Goal: Task Accomplishment & Management: Complete application form

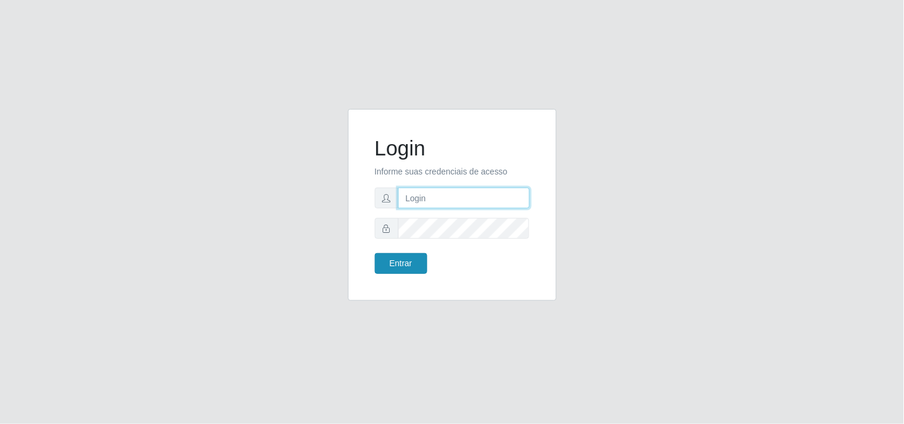
type input "analucia@cestao"
click at [406, 259] on button "Entrar" at bounding box center [401, 263] width 52 height 21
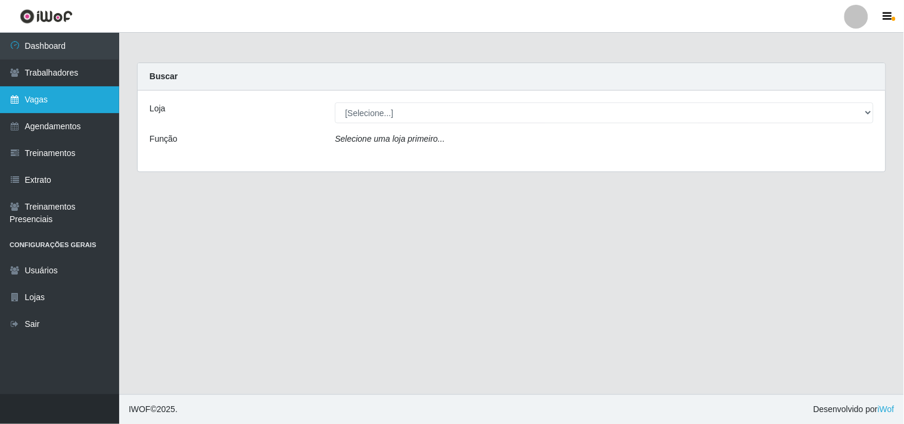
click at [93, 88] on link "Vagas" at bounding box center [59, 99] width 119 height 27
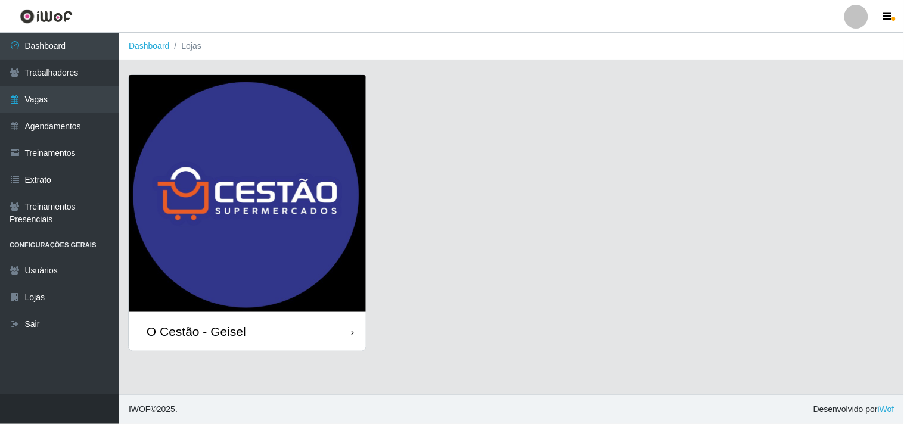
click at [238, 217] on img at bounding box center [247, 193] width 237 height 237
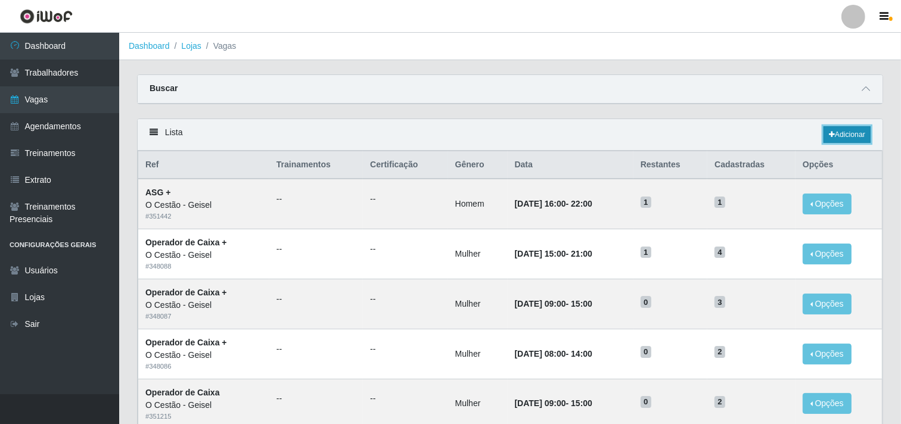
click at [841, 132] on link "Adicionar" at bounding box center [846, 134] width 47 height 17
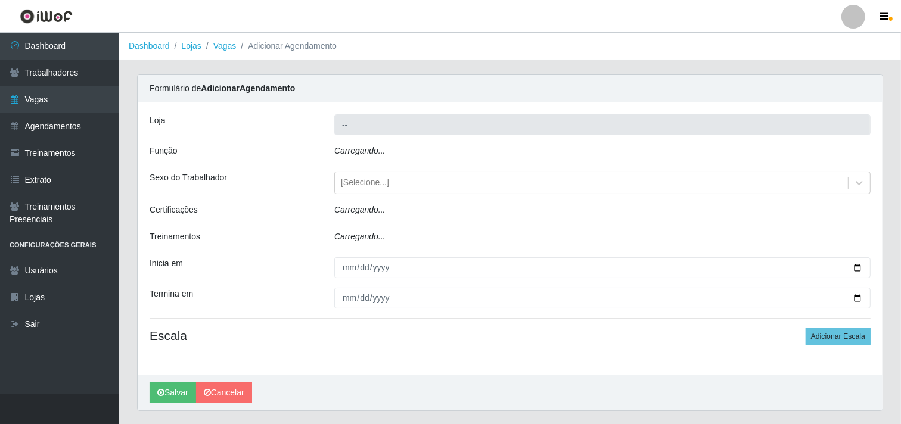
type input "O Cestão - Geisel"
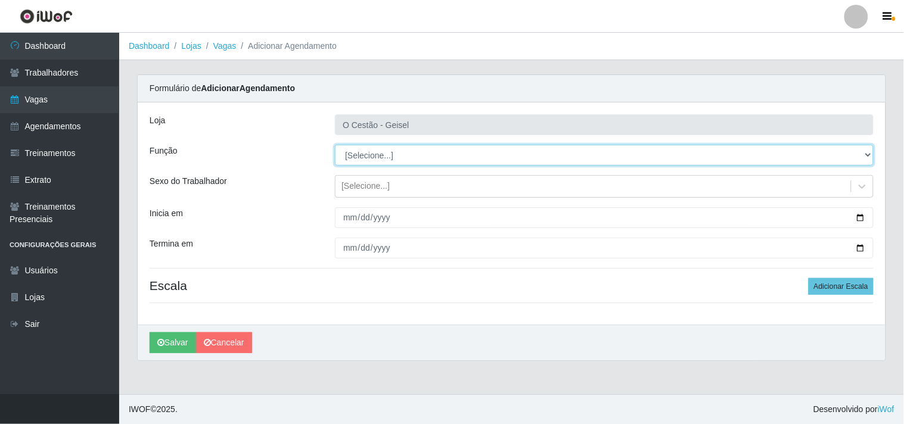
click at [389, 157] on select "[Selecione...] ASG ASG + ASG ++ Auxiliar de Estoque Auxiliar de Estoque + Auxil…" at bounding box center [604, 155] width 539 height 21
select select "16"
click at [335, 145] on select "[Selecione...] ASG ASG + ASG ++ Auxiliar de Estoque Auxiliar de Estoque + Auxil…" at bounding box center [604, 155] width 539 height 21
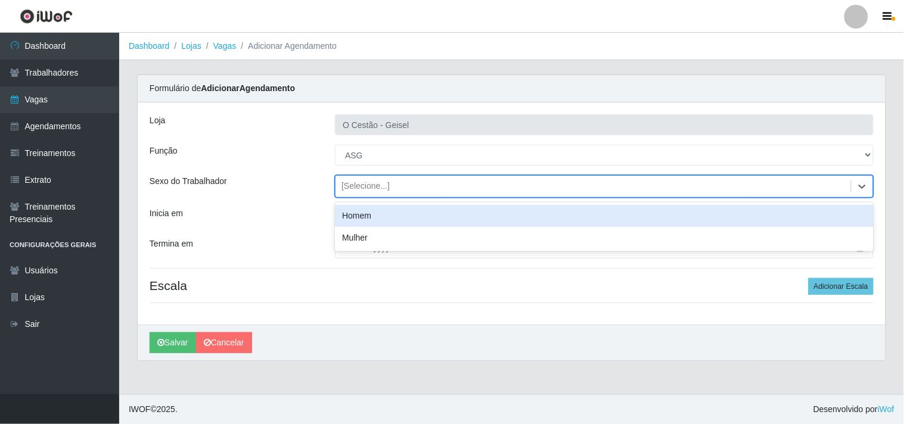
click at [378, 186] on div "[Selecione...]" at bounding box center [365, 187] width 48 height 13
click at [366, 216] on div "Homem" at bounding box center [604, 216] width 539 height 22
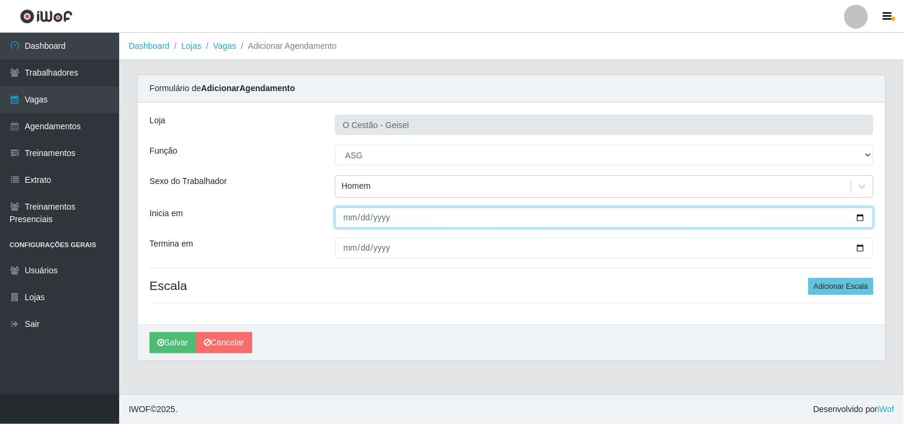
click at [858, 219] on input "Inicia em" at bounding box center [604, 217] width 539 height 21
type input "[DATE]"
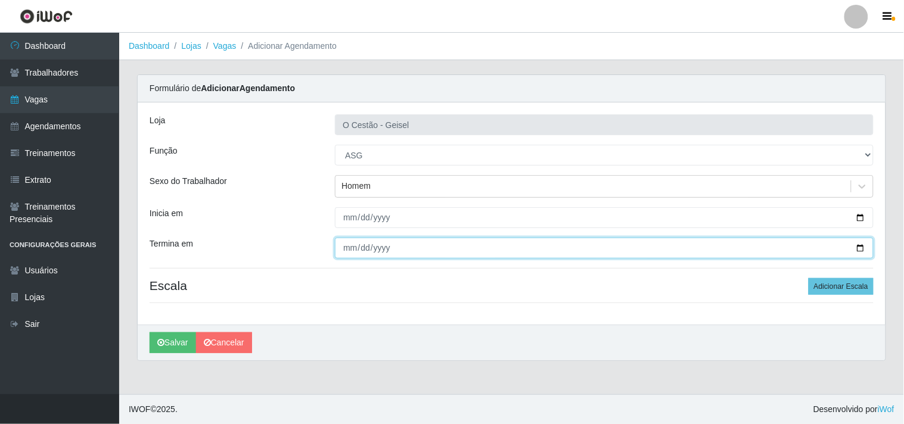
click at [859, 251] on input "Termina em" at bounding box center [604, 248] width 539 height 21
type input "[DATE]"
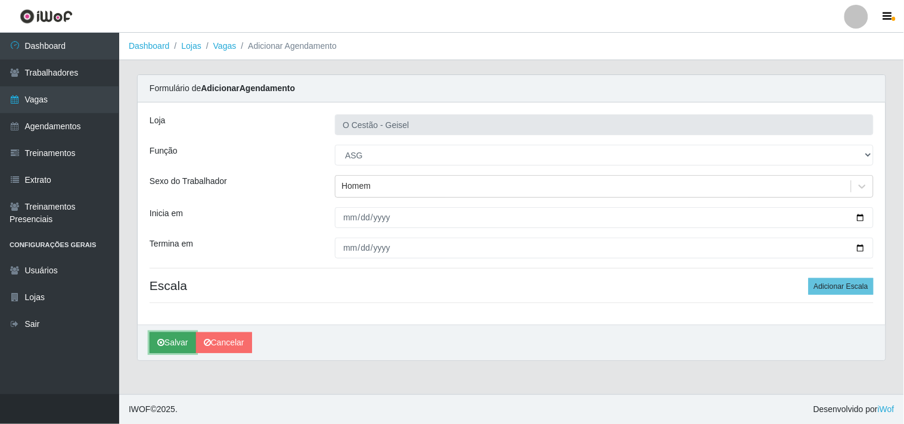
click at [179, 341] on button "Salvar" at bounding box center [173, 342] width 46 height 21
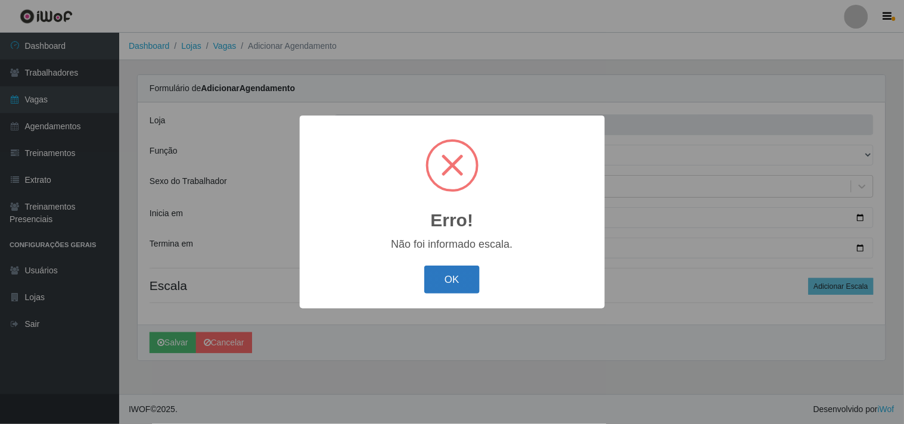
click at [447, 284] on button "OK" at bounding box center [451, 280] width 55 height 28
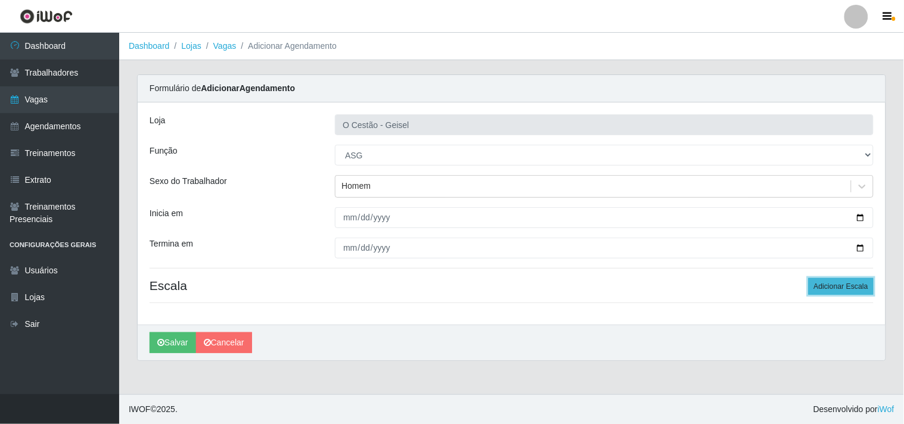
click at [819, 290] on button "Adicionar Escala" at bounding box center [840, 286] width 65 height 17
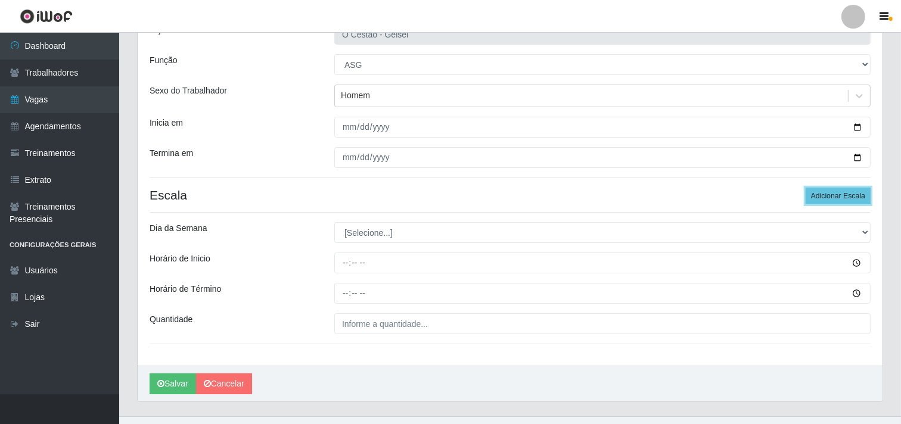
scroll to position [113, 0]
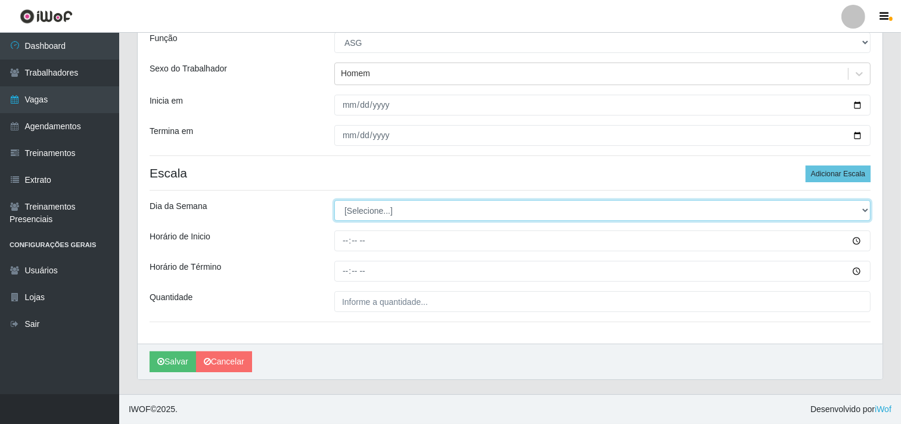
click at [477, 212] on select "[Selecione...] Segunda Terça Quarta Quinta Sexta Sábado Domingo" at bounding box center [602, 210] width 536 height 21
select select "2"
click at [334, 200] on select "[Selecione...] Segunda Terça Quarta Quinta Sexta Sábado Domingo" at bounding box center [602, 210] width 536 height 21
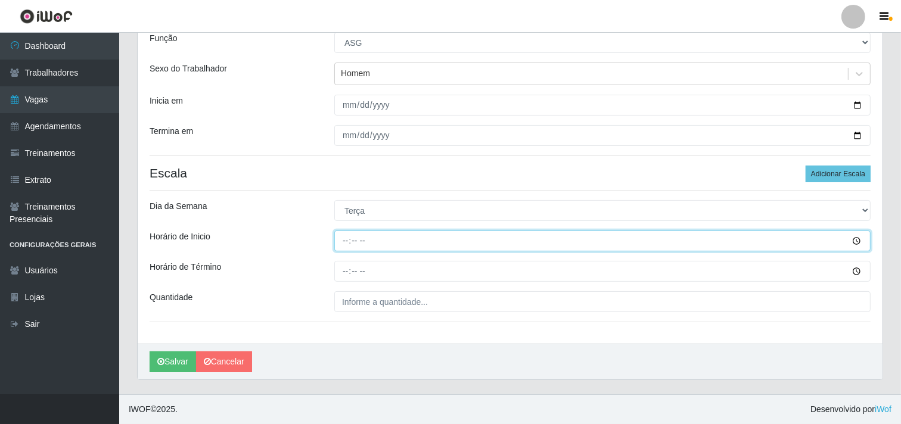
click at [451, 241] on input "Horário de Inicio" at bounding box center [602, 241] width 536 height 21
type input "08:00"
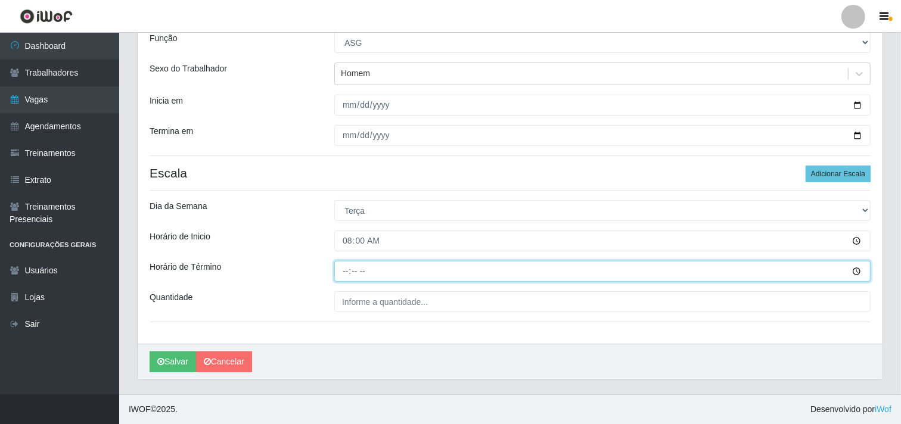
click at [366, 268] on input "Horário de Término" at bounding box center [602, 271] width 536 height 21
type input "14:00"
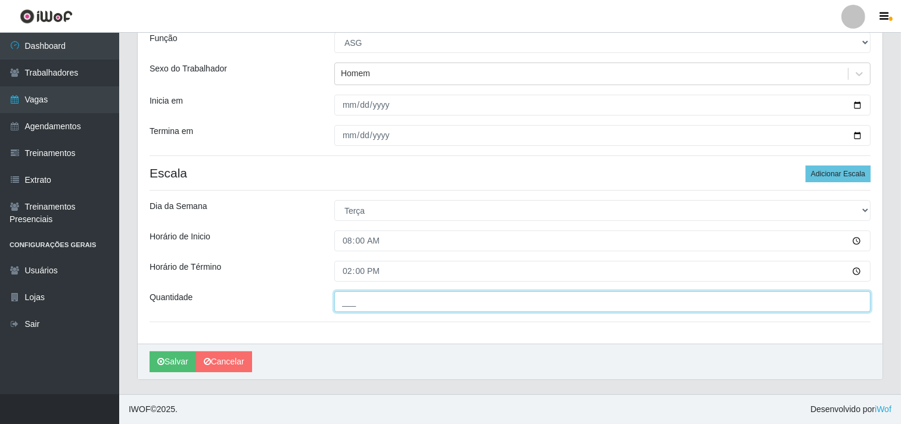
click at [354, 300] on input "___" at bounding box center [602, 301] width 536 height 21
type input "01_"
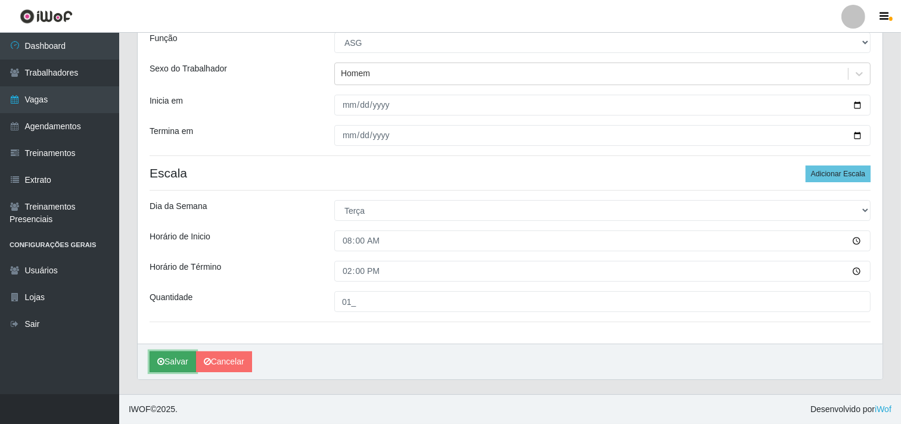
click at [168, 359] on button "Salvar" at bounding box center [173, 362] width 46 height 21
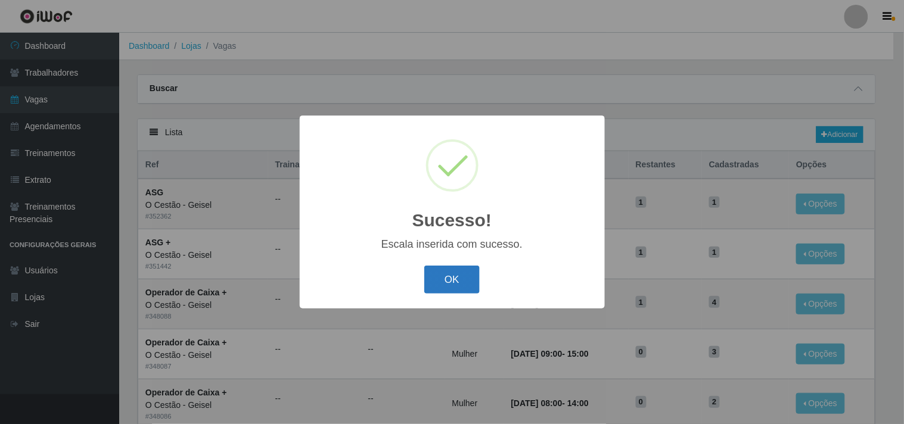
click at [445, 282] on button "OK" at bounding box center [451, 280] width 55 height 28
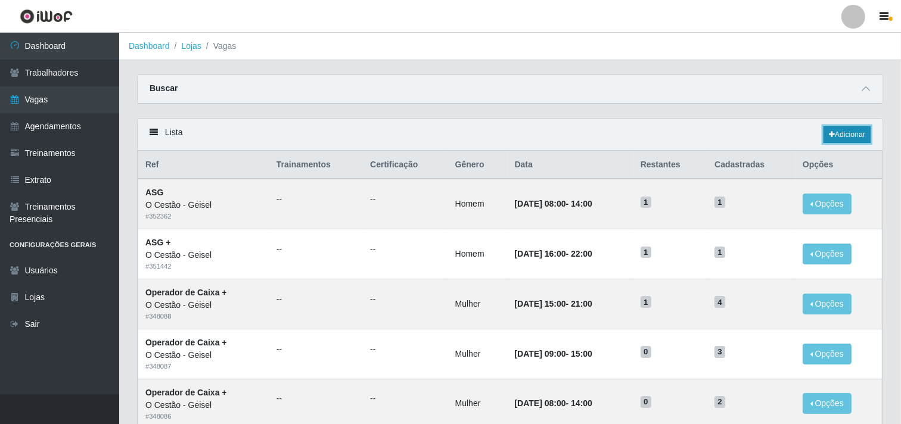
click at [850, 135] on link "Adicionar" at bounding box center [846, 134] width 47 height 17
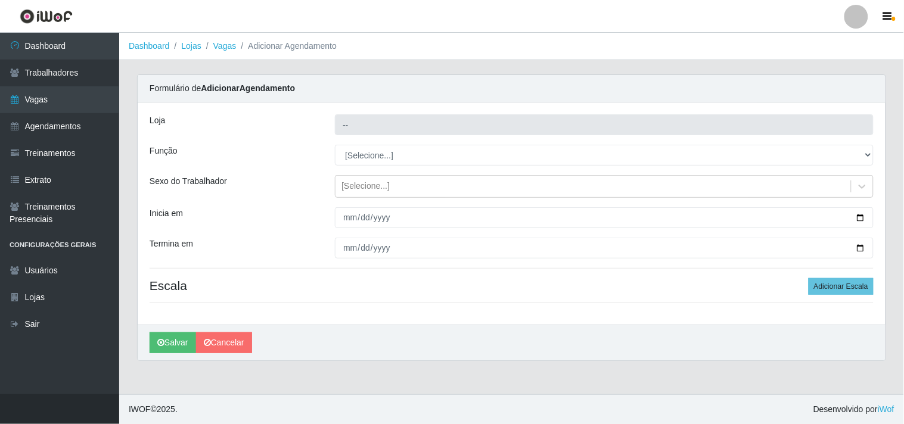
type input "O Cestão - Geisel"
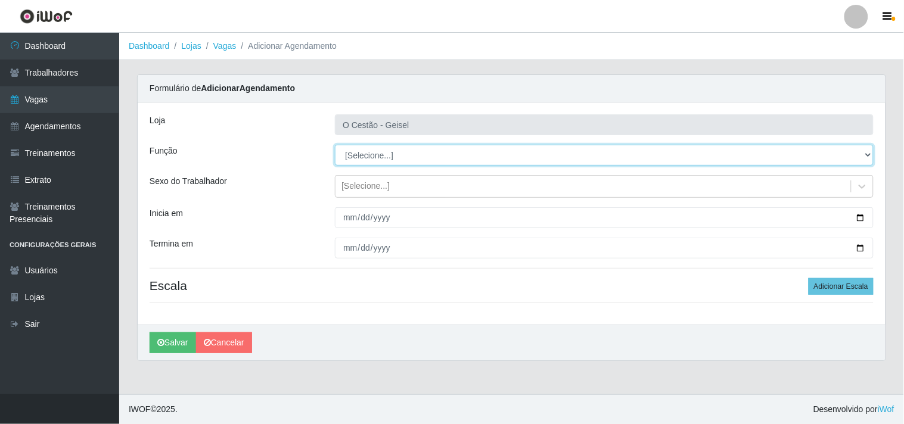
click at [393, 157] on select "[Selecione...] ASG ASG + ASG ++ Auxiliar de Estoque Auxiliar de Estoque + Auxil…" at bounding box center [604, 155] width 539 height 21
select select "22"
click at [335, 145] on select "[Selecione...] ASG ASG + ASG ++ Auxiliar de Estoque Auxiliar de Estoque + Auxil…" at bounding box center [604, 155] width 539 height 21
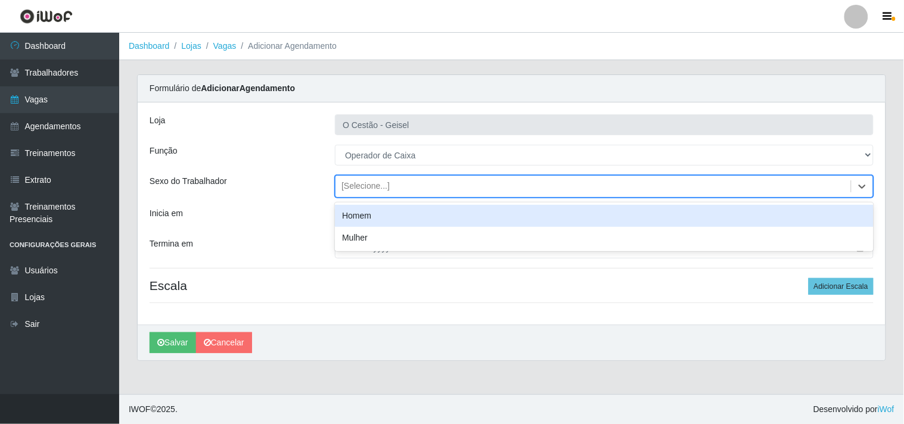
click at [353, 191] on div "[Selecione...]" at bounding box center [365, 187] width 48 height 13
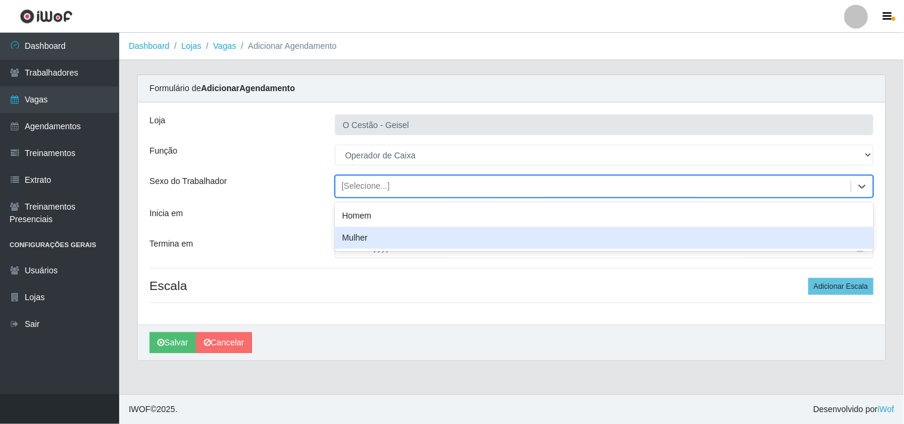
click at [349, 239] on div "Mulher" at bounding box center [604, 238] width 539 height 22
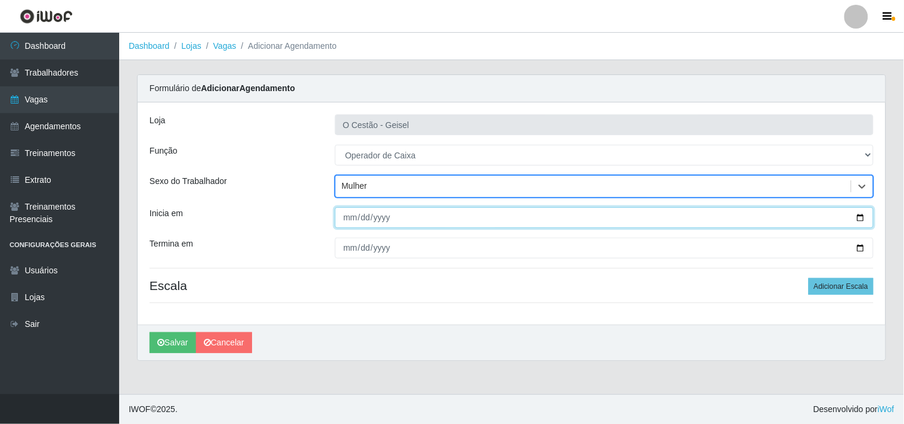
click at [860, 217] on input "Inicia em" at bounding box center [604, 217] width 539 height 21
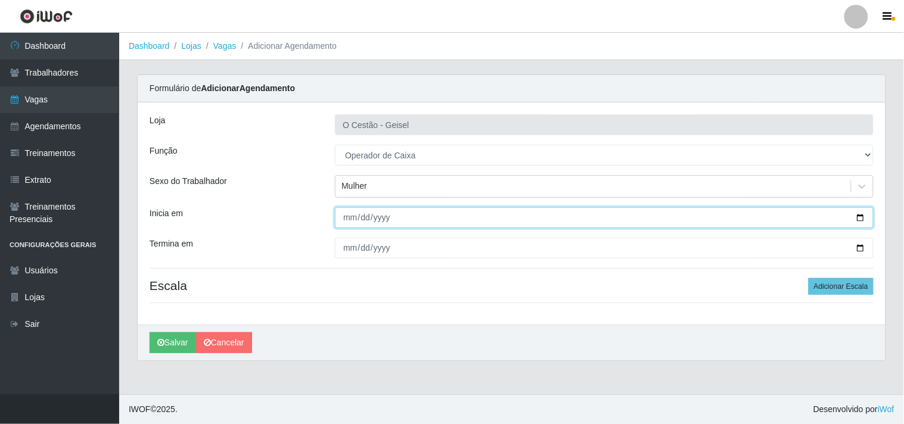
type input "[DATE]"
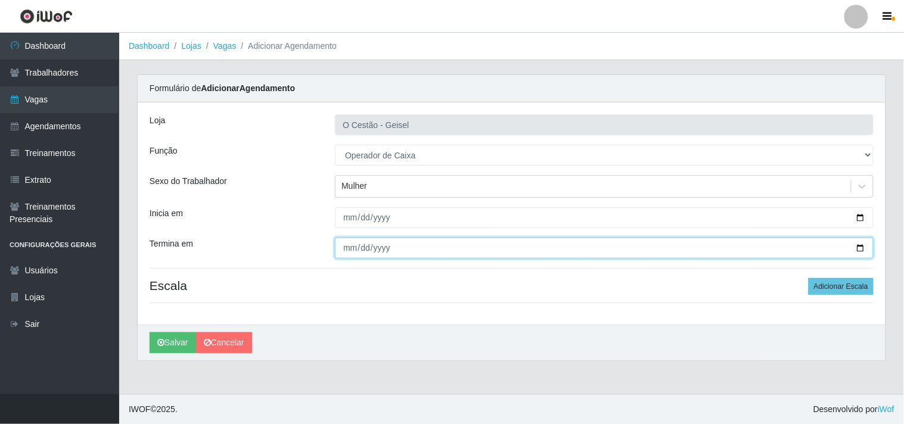
click at [861, 246] on input "Termina em" at bounding box center [604, 248] width 539 height 21
type input "[DATE]"
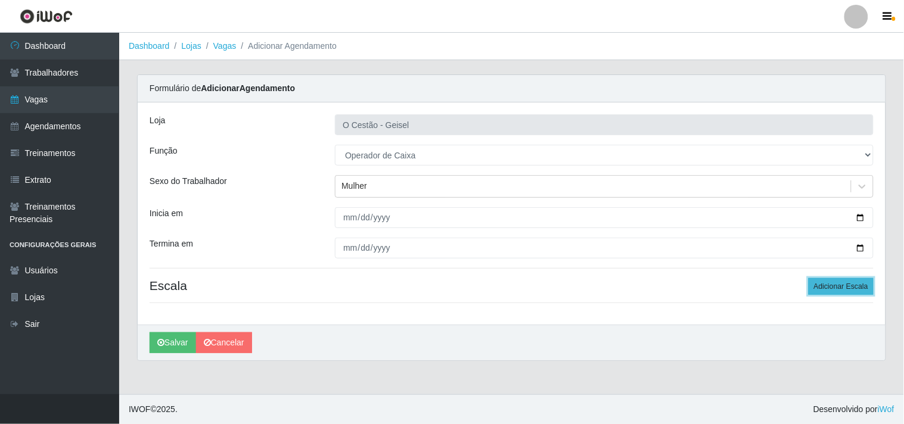
click at [857, 285] on button "Adicionar Escala" at bounding box center [840, 286] width 65 height 17
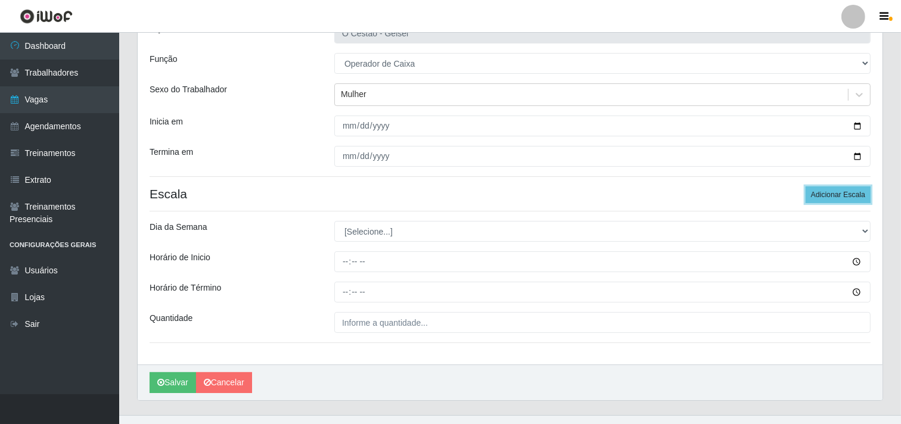
scroll to position [113, 0]
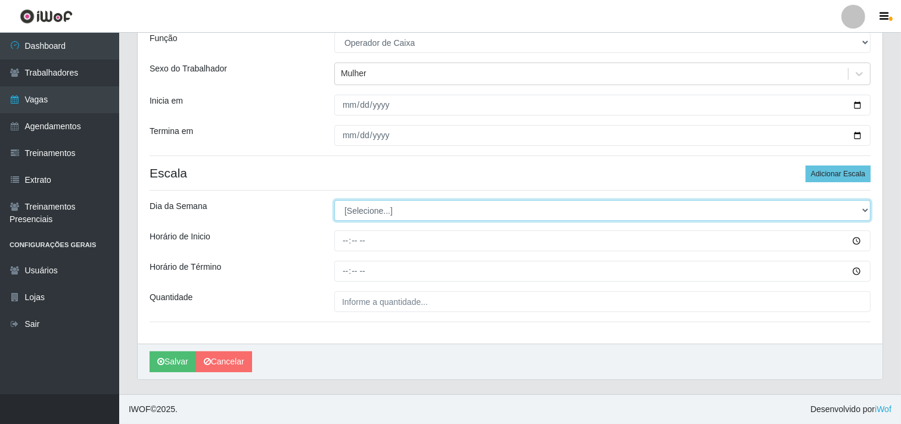
click at [405, 205] on select "[Selecione...] Segunda Terça Quarta Quinta Sexta Sábado Domingo" at bounding box center [602, 210] width 536 height 21
select select "2"
click at [334, 200] on select "[Selecione...] Segunda Terça Quarta Quinta Sexta Sábado Domingo" at bounding box center [602, 210] width 536 height 21
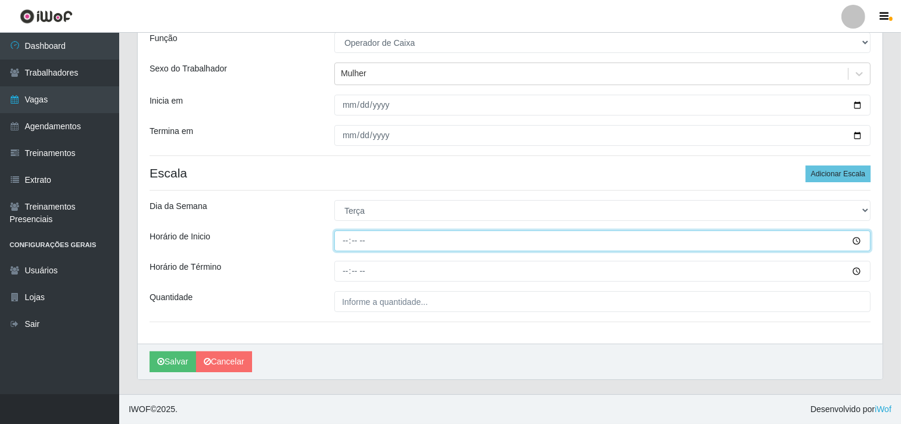
click at [350, 238] on input "Horário de Inicio" at bounding box center [602, 241] width 536 height 21
type input "08:00"
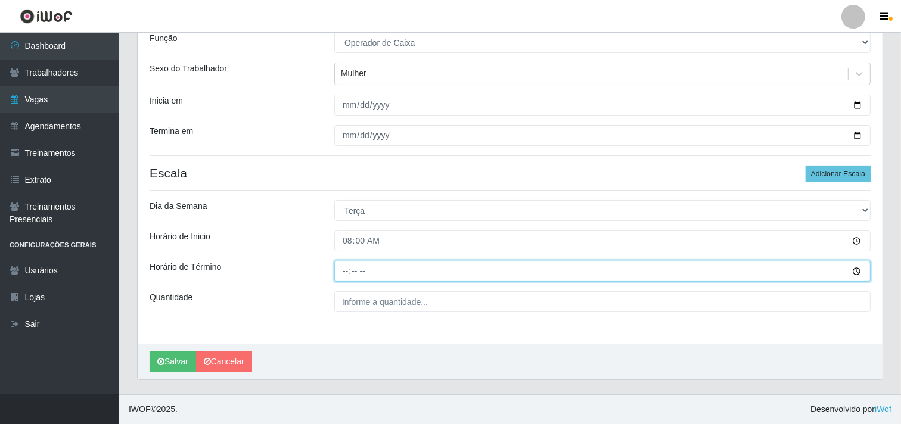
click at [352, 279] on input "Horário de Término" at bounding box center [602, 271] width 536 height 21
type input "14:00"
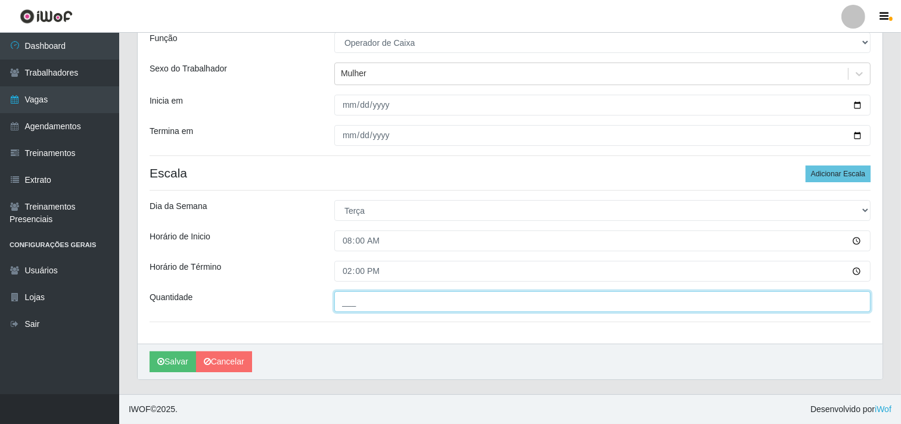
click at [369, 307] on input "___" at bounding box center [602, 301] width 536 height 21
type input "02_"
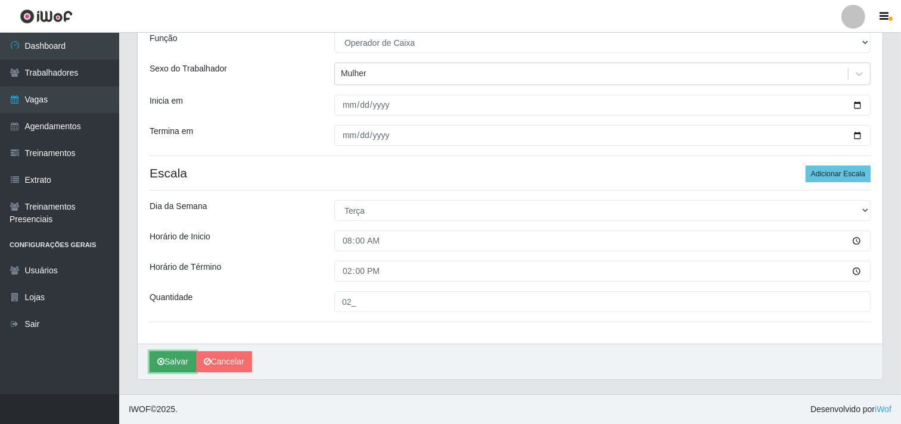
click at [183, 362] on button "Salvar" at bounding box center [173, 362] width 46 height 21
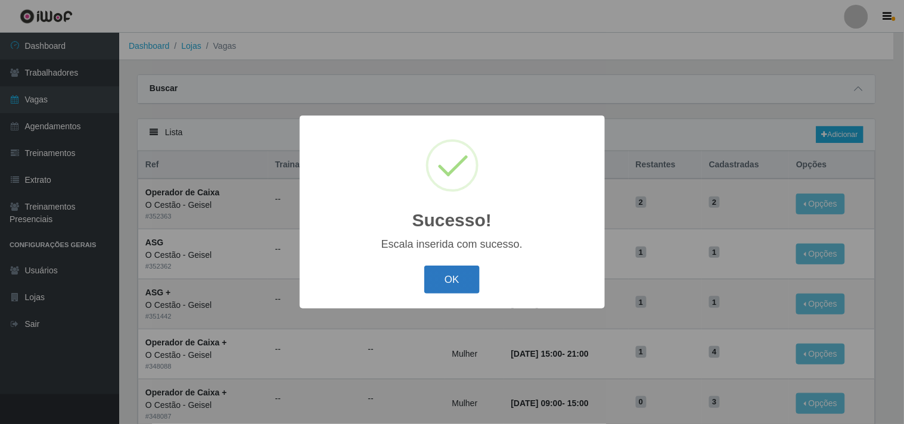
click at [447, 282] on button "OK" at bounding box center [451, 280] width 55 height 28
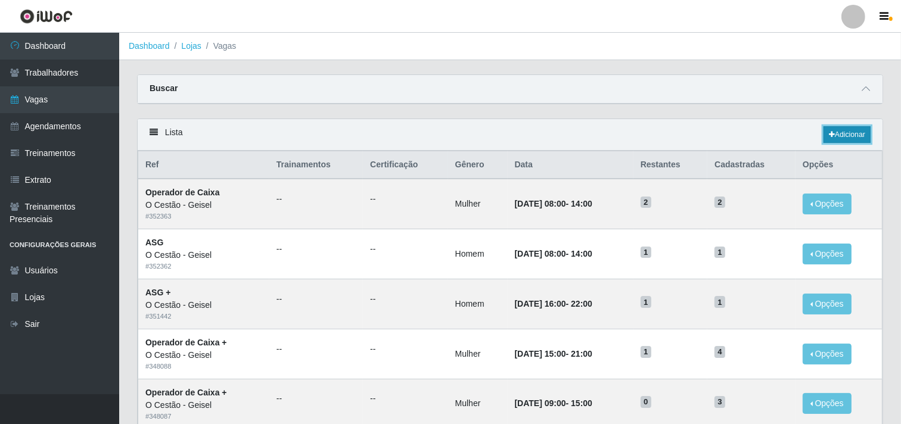
click at [849, 139] on link "Adicionar" at bounding box center [846, 134] width 47 height 17
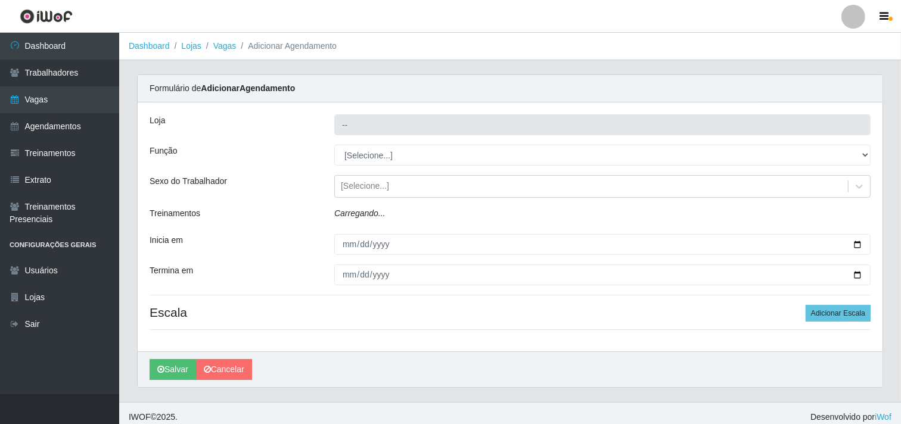
type input "O Cestão - Geisel"
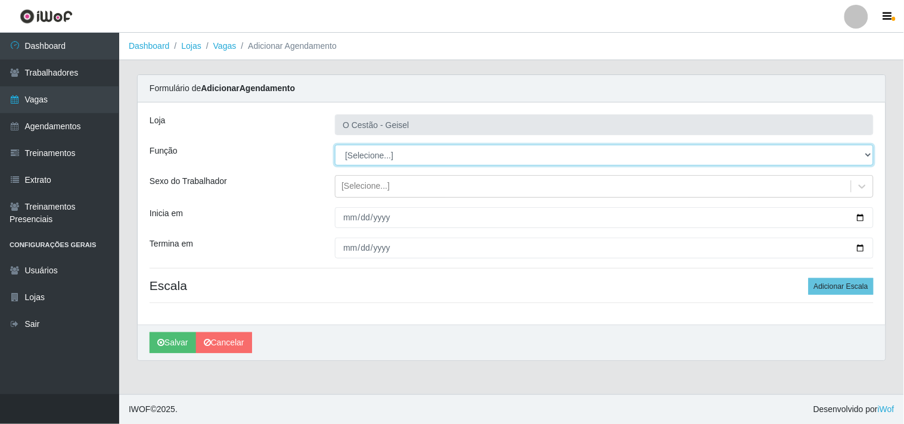
click at [383, 157] on select "[Selecione...] ASG ASG + ASG ++ Auxiliar de Estoque Auxiliar de Estoque + Auxil…" at bounding box center [604, 155] width 539 height 21
click at [393, 155] on select "[Selecione...] ASG ASG + ASG ++ Auxiliar de Estoque Auxiliar de Estoque + Auxil…" at bounding box center [604, 155] width 539 height 21
select select "22"
click at [335, 145] on select "[Selecione...] ASG ASG + ASG ++ Auxiliar de Estoque Auxiliar de Estoque + Auxil…" at bounding box center [604, 155] width 539 height 21
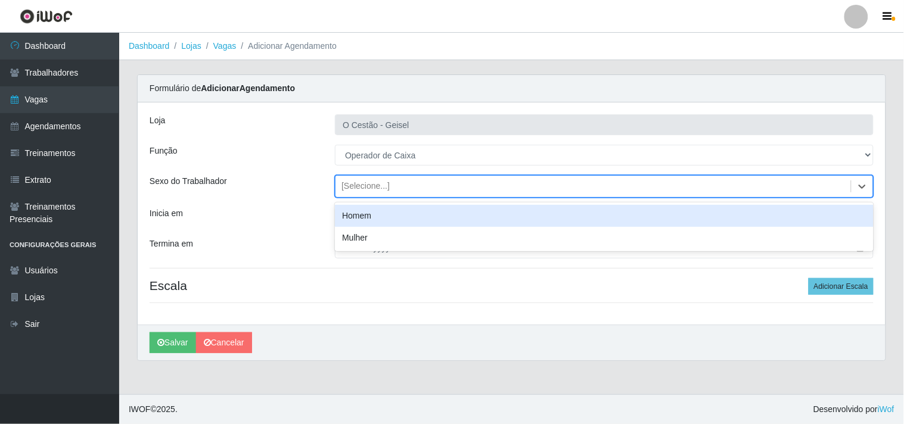
click at [366, 189] on div "[Selecione...]" at bounding box center [365, 187] width 48 height 13
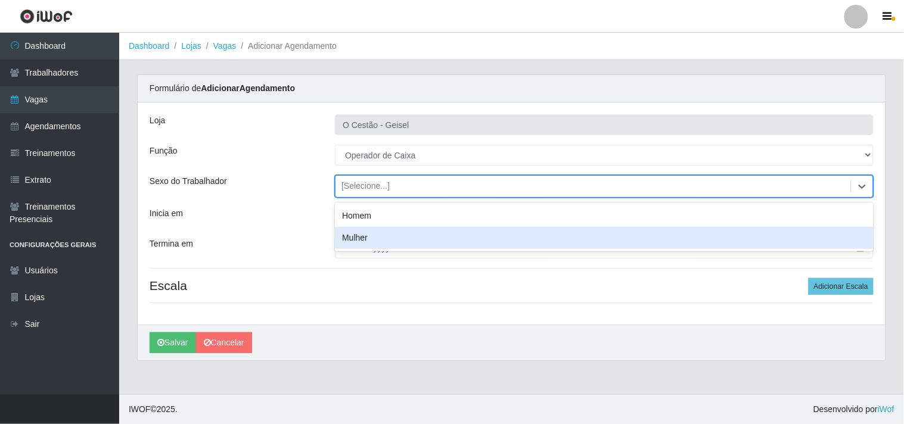
click at [365, 242] on div "Mulher" at bounding box center [604, 238] width 539 height 22
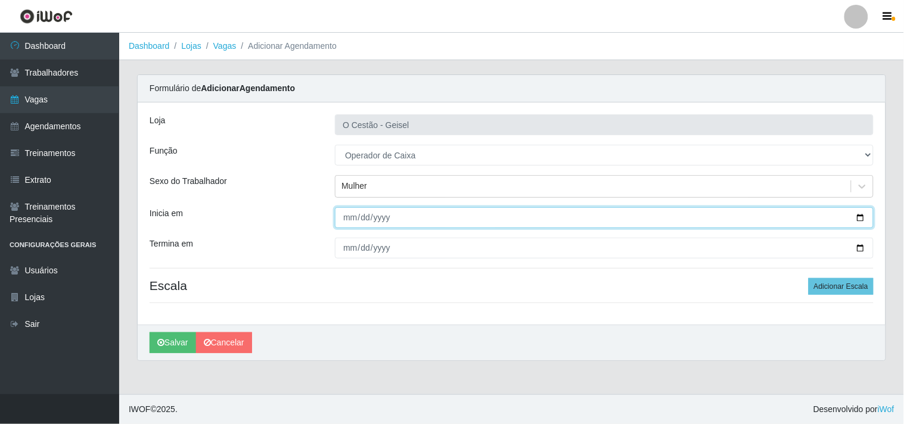
click at [857, 216] on input "Inicia em" at bounding box center [604, 217] width 539 height 21
type input "[DATE]"
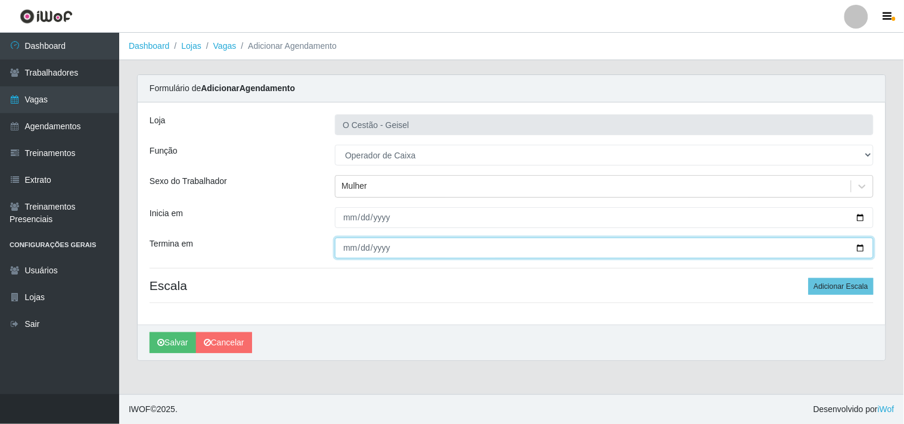
click at [861, 252] on input "Termina em" at bounding box center [604, 248] width 539 height 21
type input "[DATE]"
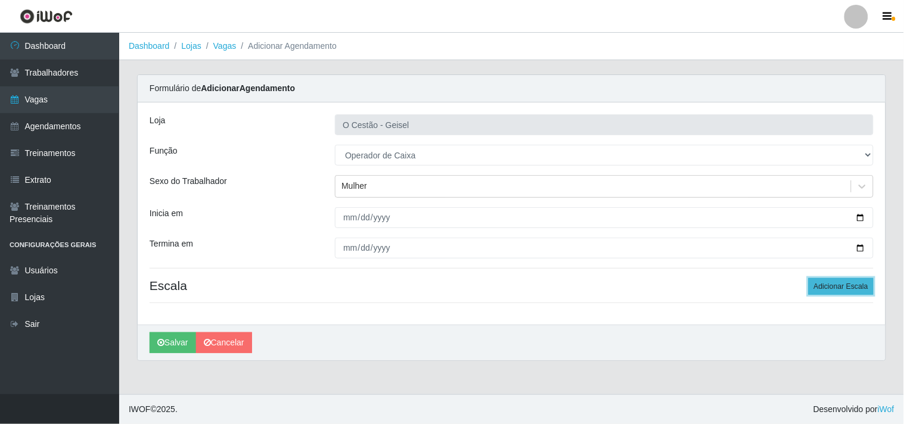
click at [840, 282] on button "Adicionar Escala" at bounding box center [840, 286] width 65 height 17
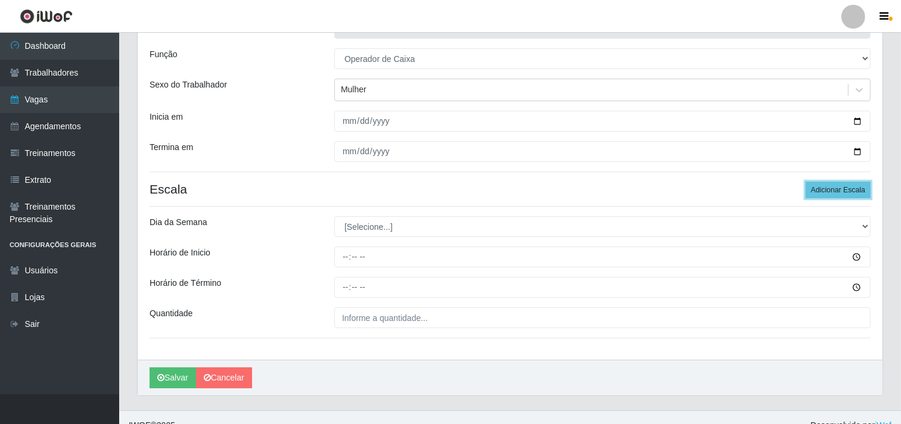
scroll to position [113, 0]
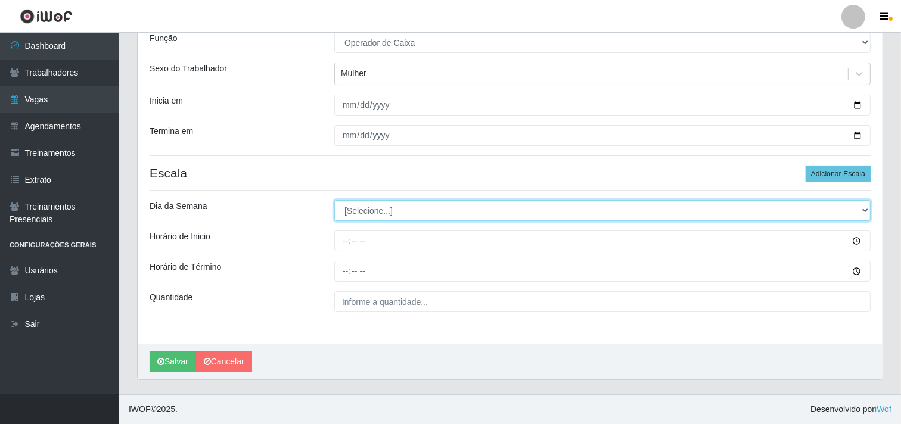
click at [430, 205] on select "[Selecione...] Segunda Terça Quarta Quinta Sexta Sábado Domingo" at bounding box center [602, 210] width 536 height 21
select select "2"
click at [334, 200] on select "[Selecione...] Segunda Terça Quarta Quinta Sexta Sábado Domingo" at bounding box center [602, 210] width 536 height 21
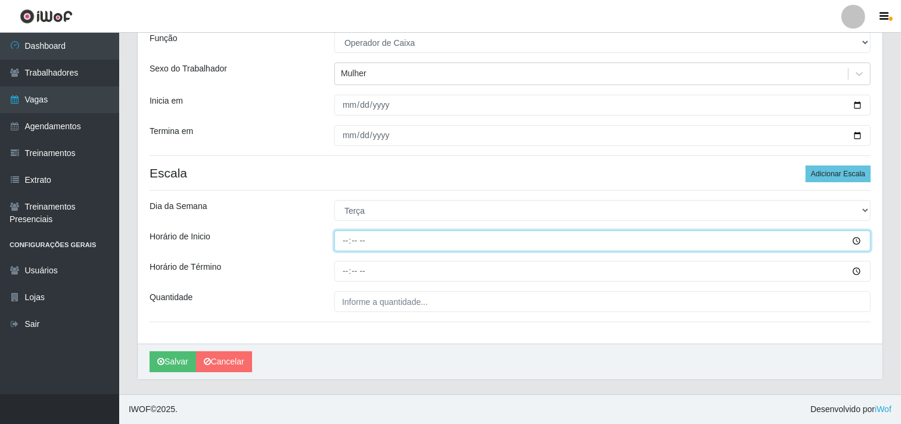
click at [350, 238] on input "Horário de Inicio" at bounding box center [602, 241] width 536 height 21
type input "16:00"
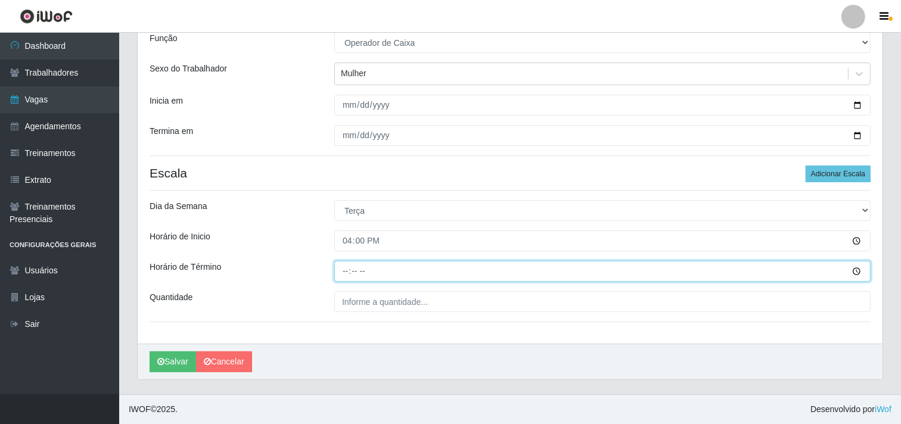
click at [352, 265] on input "Horário de Término" at bounding box center [602, 271] width 536 height 21
click at [349, 272] on input "Horário de Término" at bounding box center [602, 271] width 536 height 21
type input "22:00"
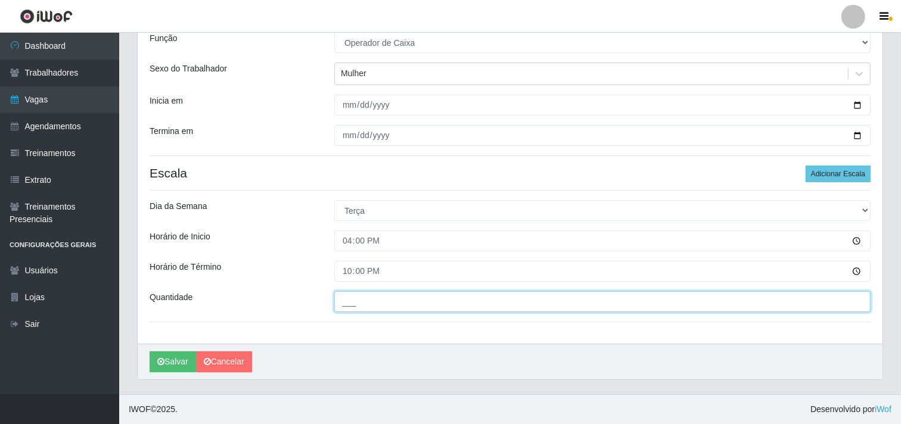
click at [352, 301] on input "___" at bounding box center [602, 301] width 536 height 21
type input "02_"
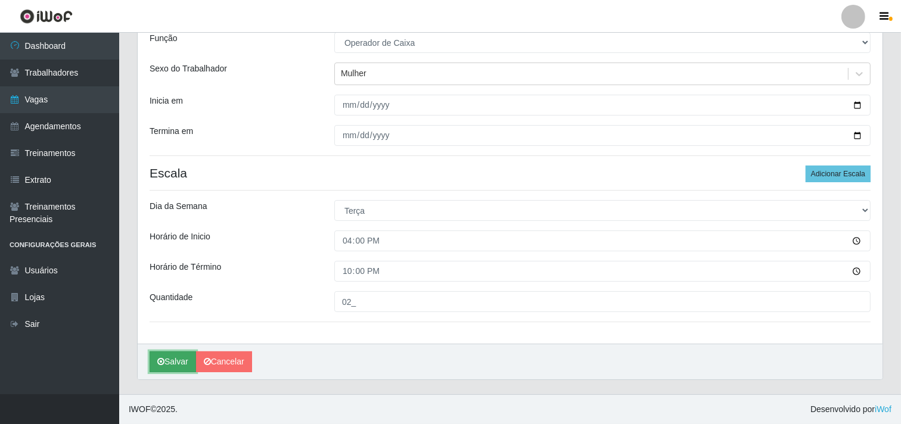
click at [181, 366] on button "Salvar" at bounding box center [173, 362] width 46 height 21
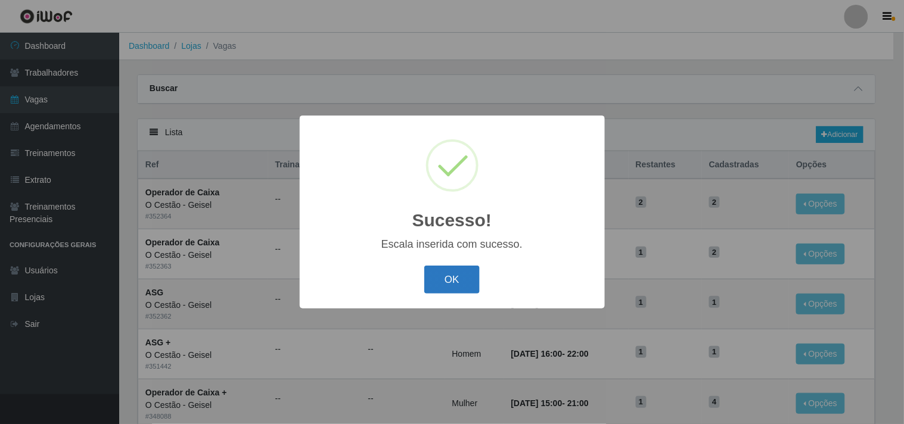
click at [438, 276] on button "OK" at bounding box center [451, 280] width 55 height 28
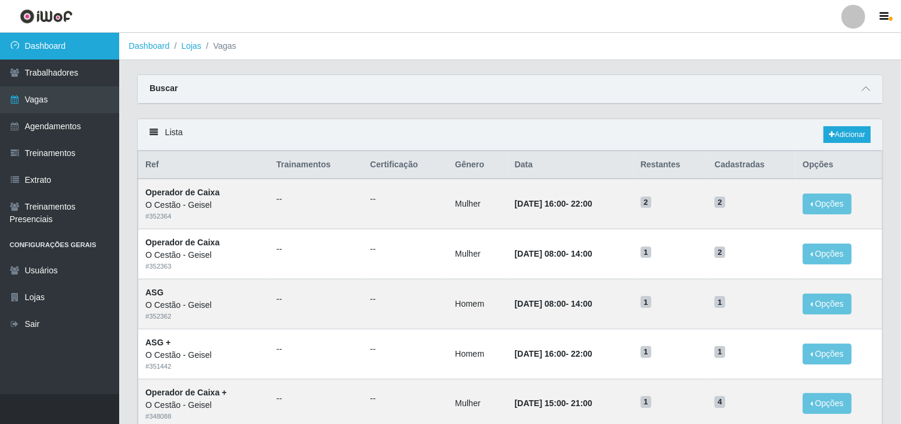
click at [114, 39] on link "Dashboard" at bounding box center [59, 46] width 119 height 27
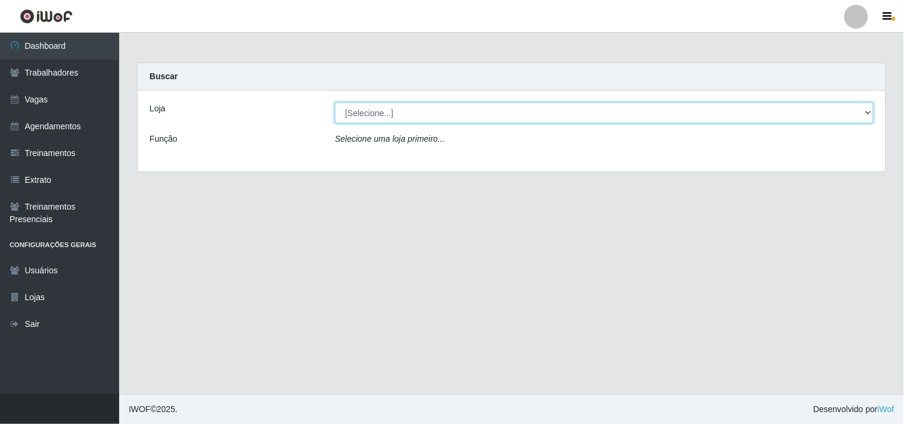
click at [359, 109] on select "[Selecione...] O Cestão - Geisel" at bounding box center [604, 112] width 539 height 21
select select "224"
click at [335, 102] on select "[Selecione...] O Cestão - Geisel" at bounding box center [604, 112] width 539 height 21
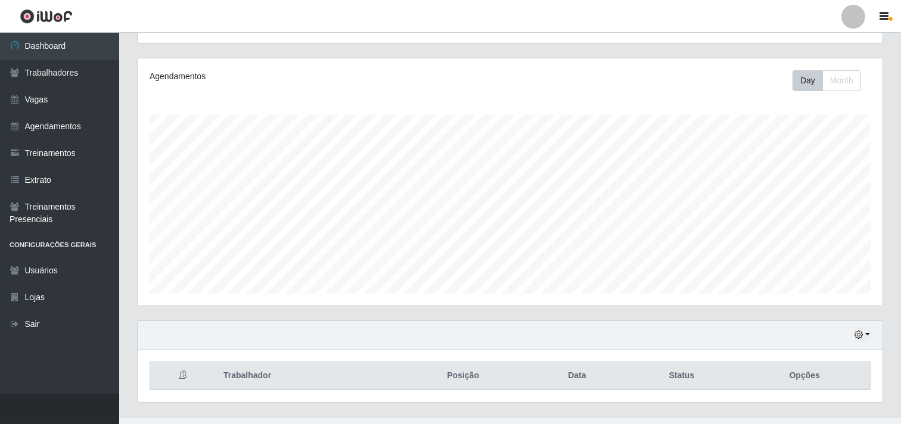
scroll to position [155, 0]
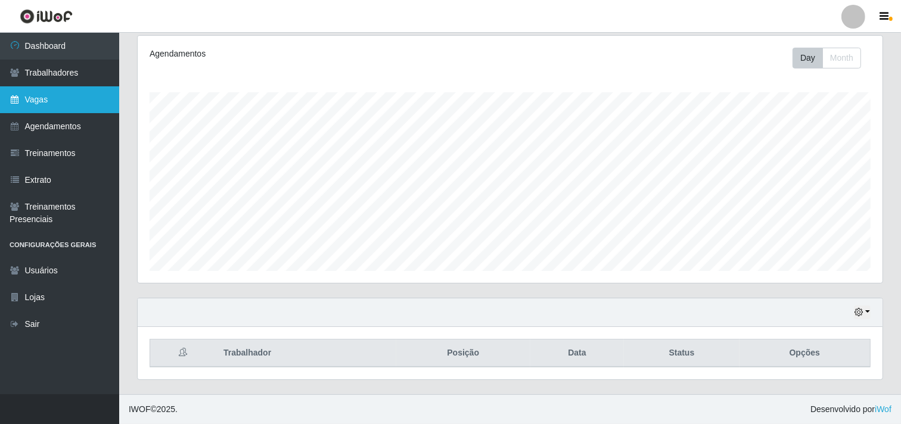
click at [66, 100] on link "Vagas" at bounding box center [59, 99] width 119 height 27
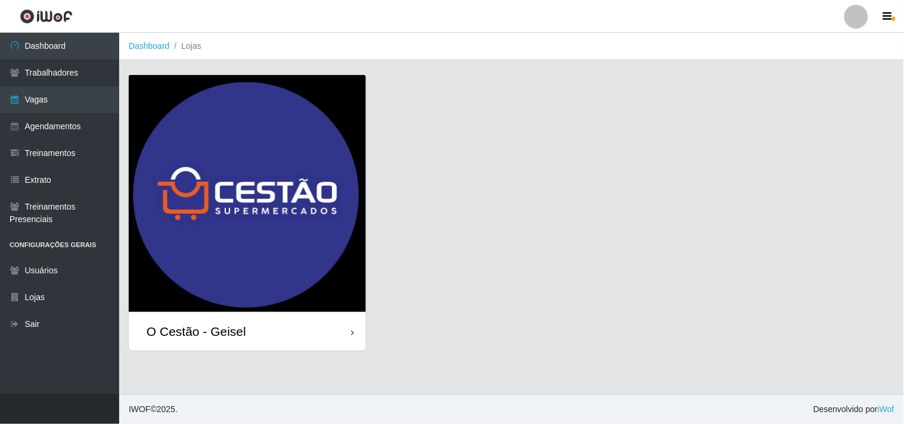
click at [255, 198] on img at bounding box center [247, 193] width 237 height 237
